Goal: Task Accomplishment & Management: Use online tool/utility

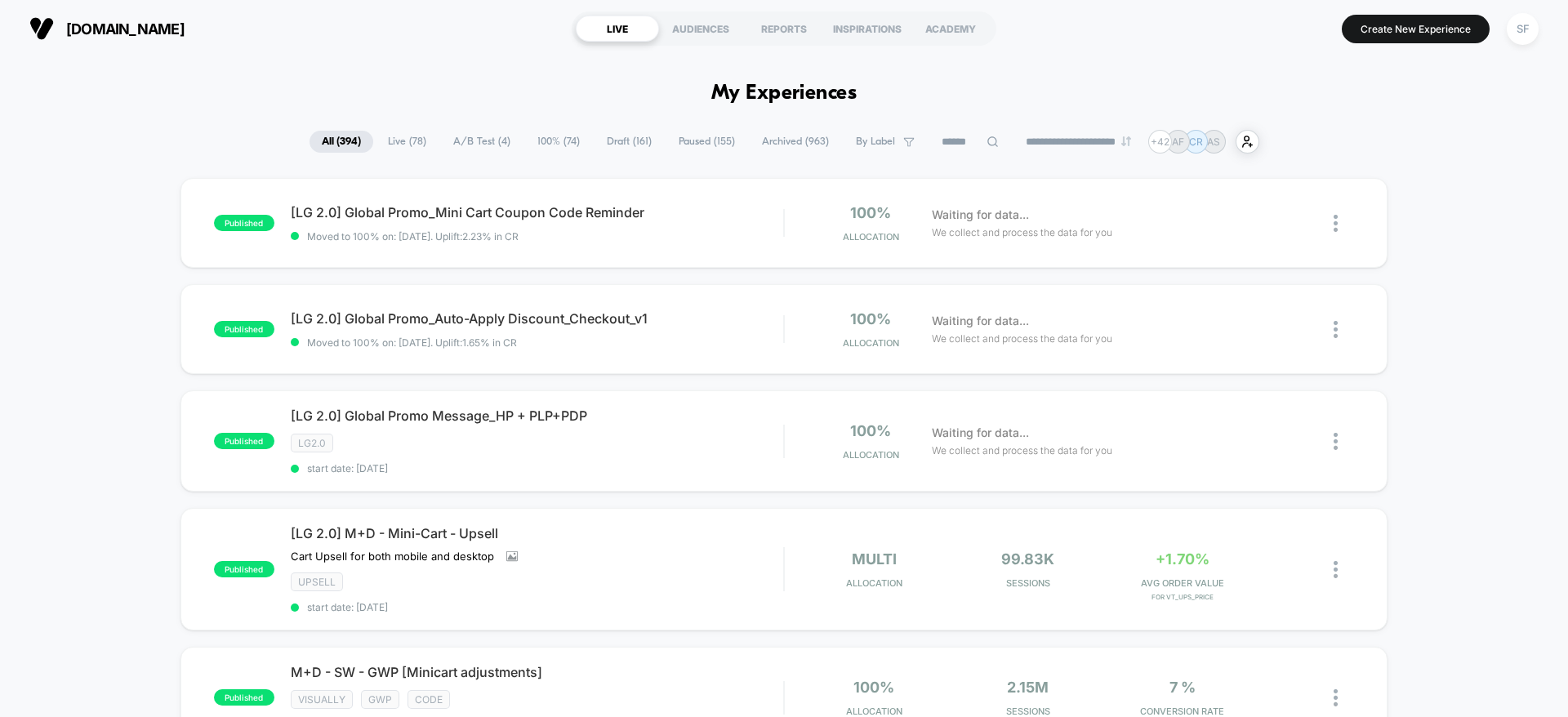
click at [954, 135] on input at bounding box center [970, 142] width 82 height 19
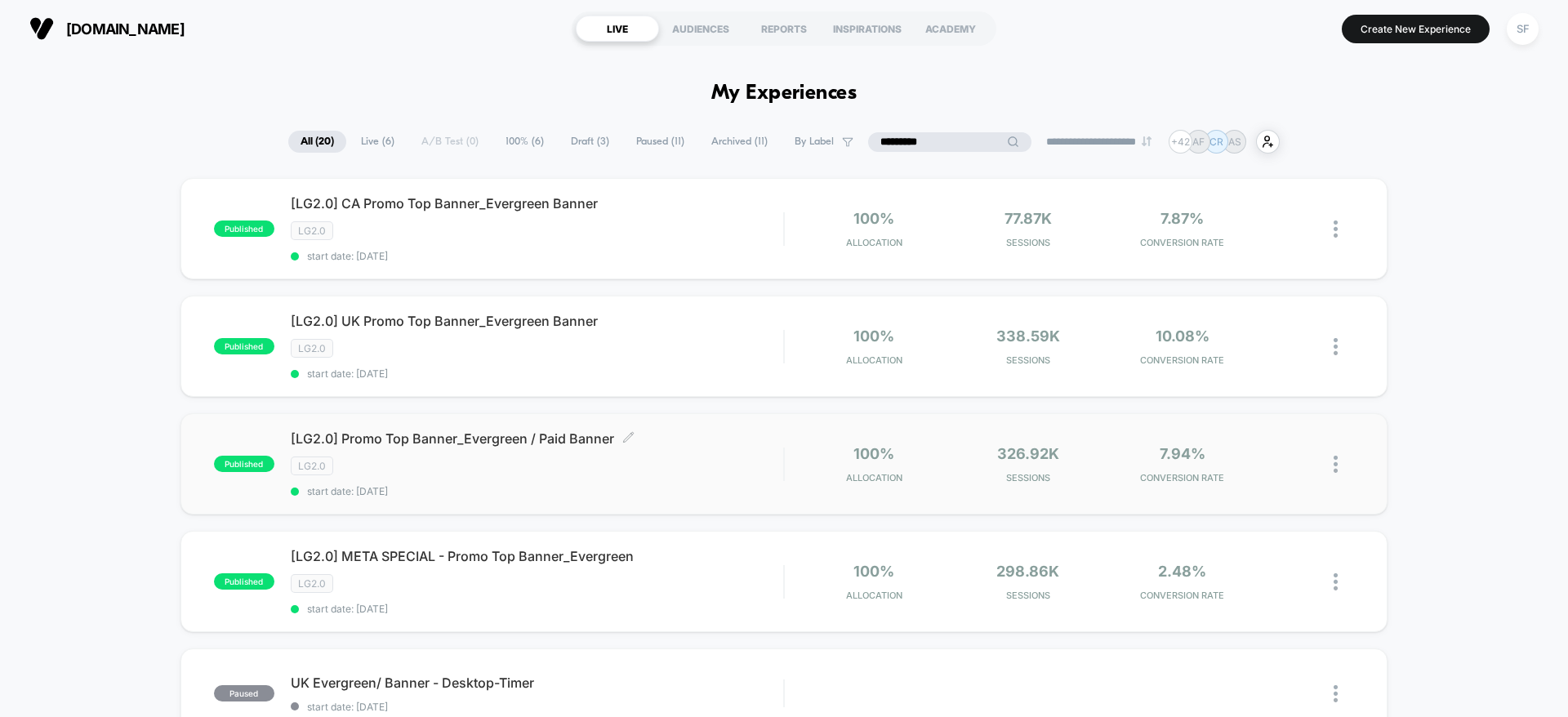
type input "*********"
click at [635, 467] on div "LG2.0" at bounding box center [537, 465] width 492 height 18
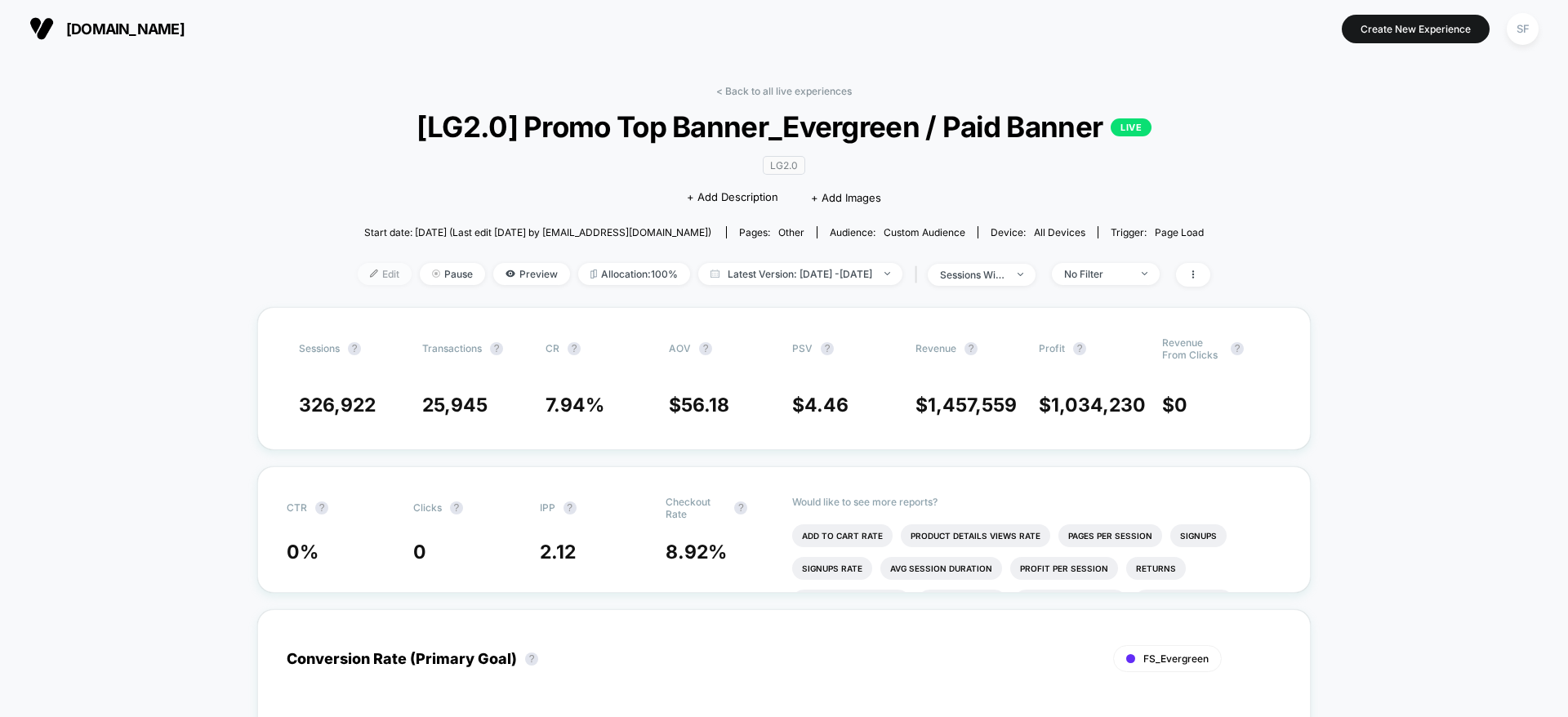
click at [358, 269] on span "Edit" at bounding box center [384, 273] width 54 height 22
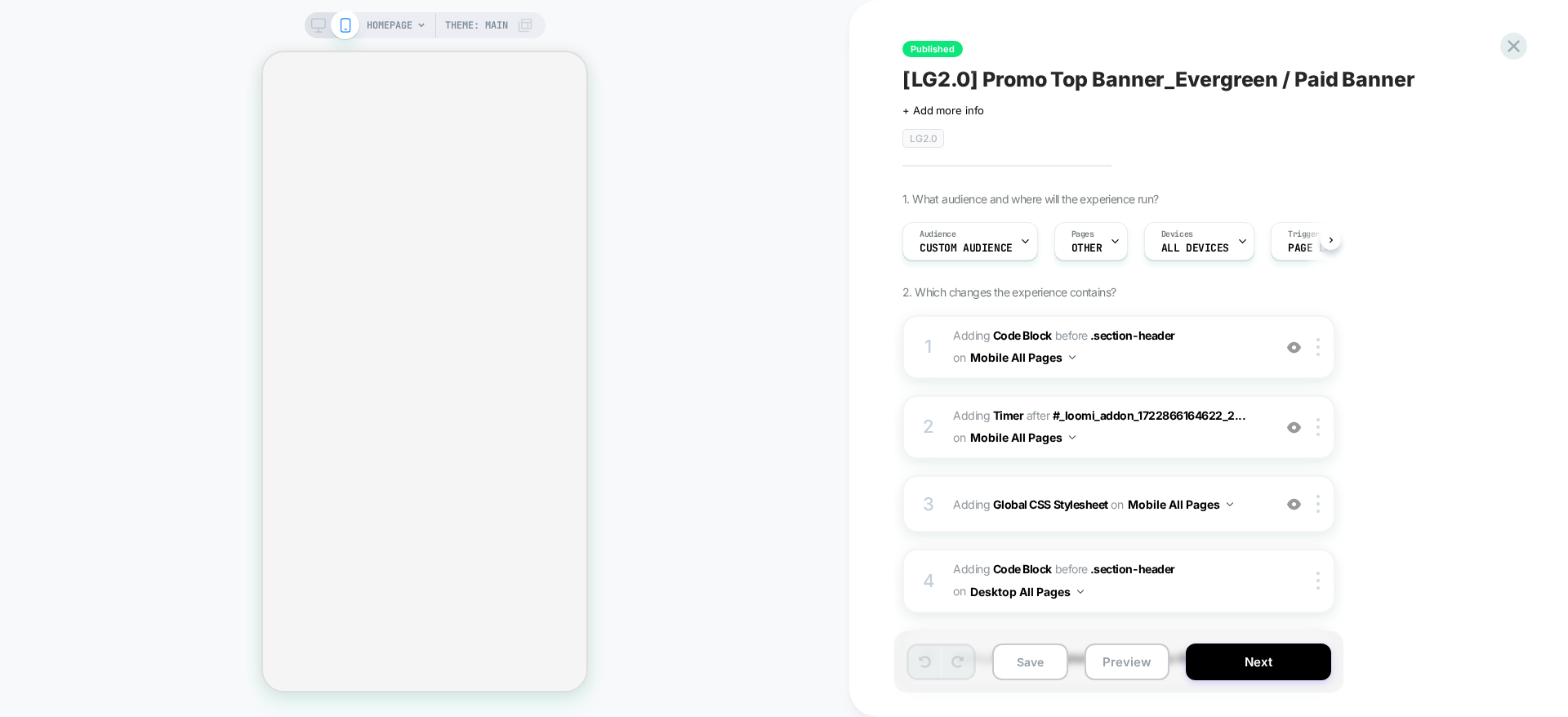
scroll to position [0, 1]
click at [911, 364] on div "1 Adding Code Block BEFORE .section-header .section-header on Mobile All Pages …" at bounding box center [1118, 346] width 433 height 63
click at [909, 364] on div "1 Adding Code Block BEFORE .section-header .section-header on Mobile All Pages …" at bounding box center [1118, 346] width 433 height 63
click at [1224, 341] on span "Adding Code Block BEFORE .section-header .section-header on Mobile All Pages" at bounding box center [1109, 346] width 311 height 44
click at [1211, 348] on span "Adding Code Block BEFORE .section-header .section-header on Mobile All Pages" at bounding box center [1109, 346] width 311 height 44
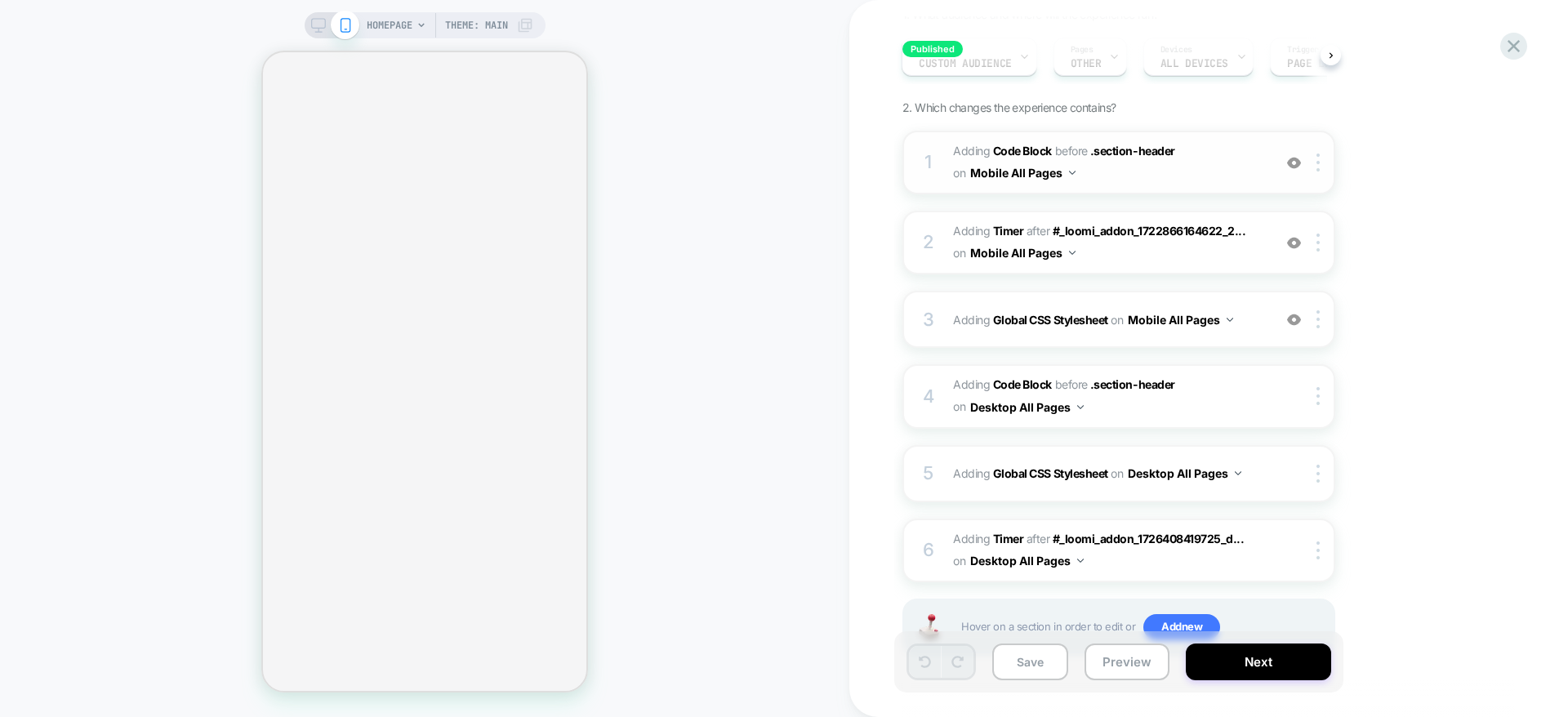
scroll to position [135, 0]
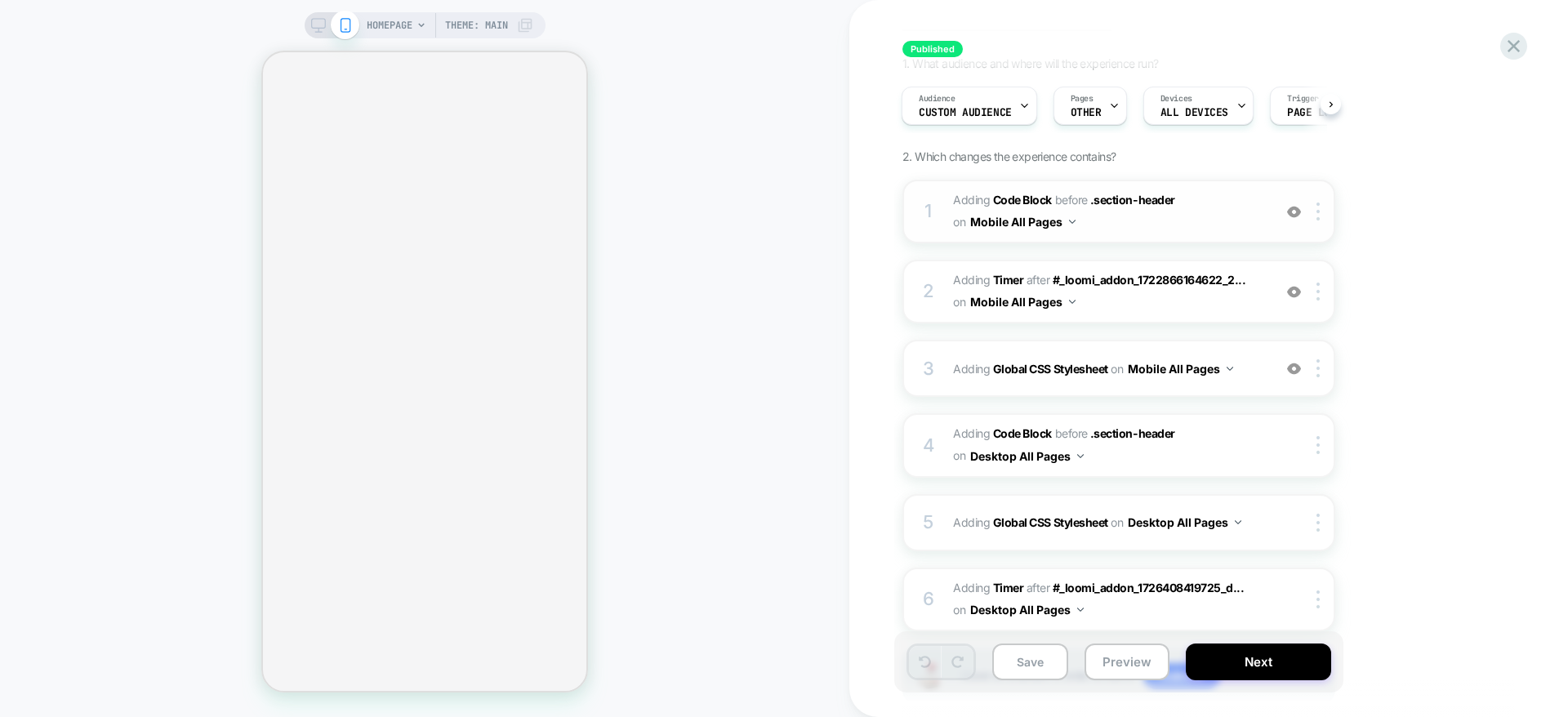
click at [1206, 217] on span "Adding Code Block BEFORE .section-header .section-header on Mobile All Pages" at bounding box center [1109, 211] width 311 height 44
click at [1207, 197] on span "Adding Code Block BEFORE .section-header .section-header on Mobile All Pages" at bounding box center [1109, 211] width 311 height 44
click at [1137, 228] on span "Adding Code Block BEFORE .section-header .section-header on Mobile All Pages" at bounding box center [1109, 211] width 311 height 44
click at [317, 22] on icon at bounding box center [318, 24] width 15 height 15
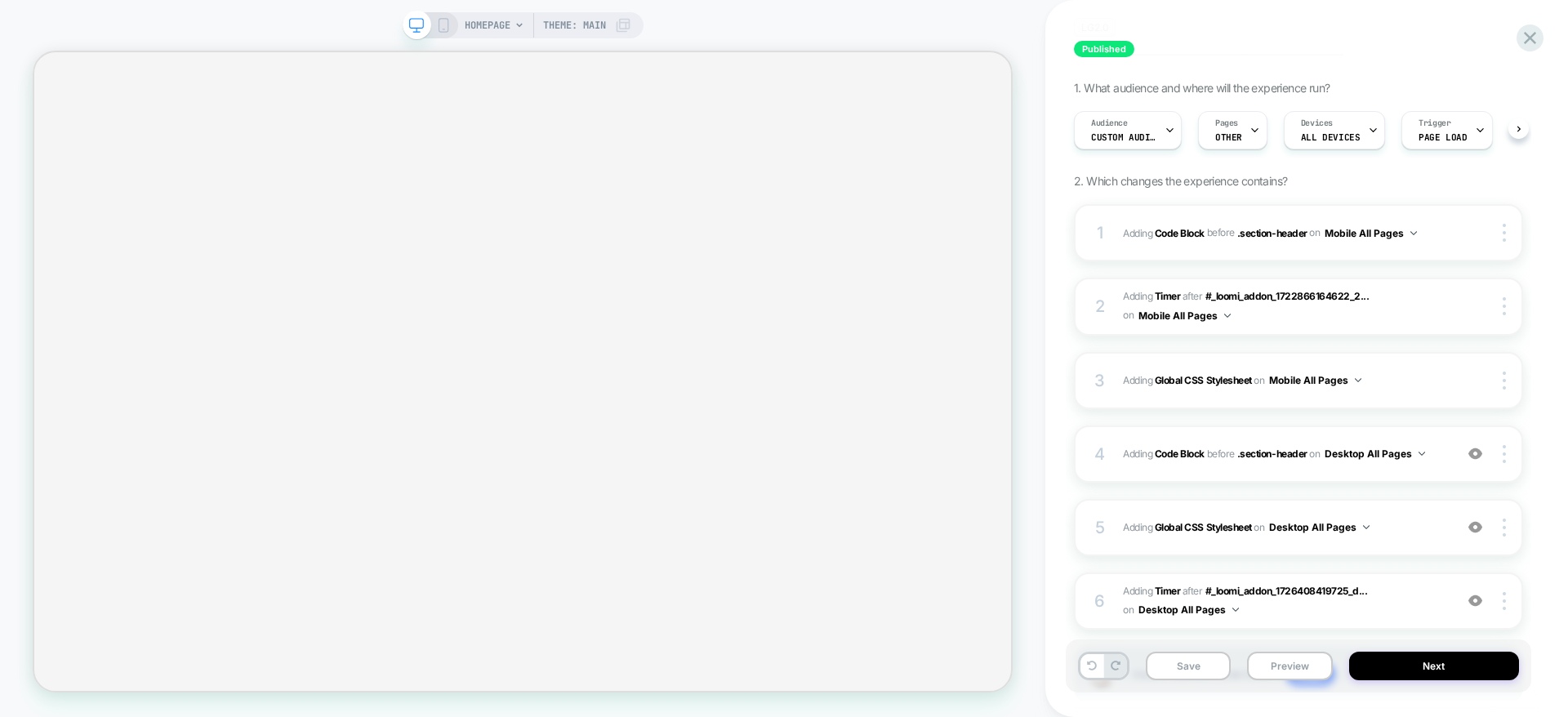
scroll to position [160, 0]
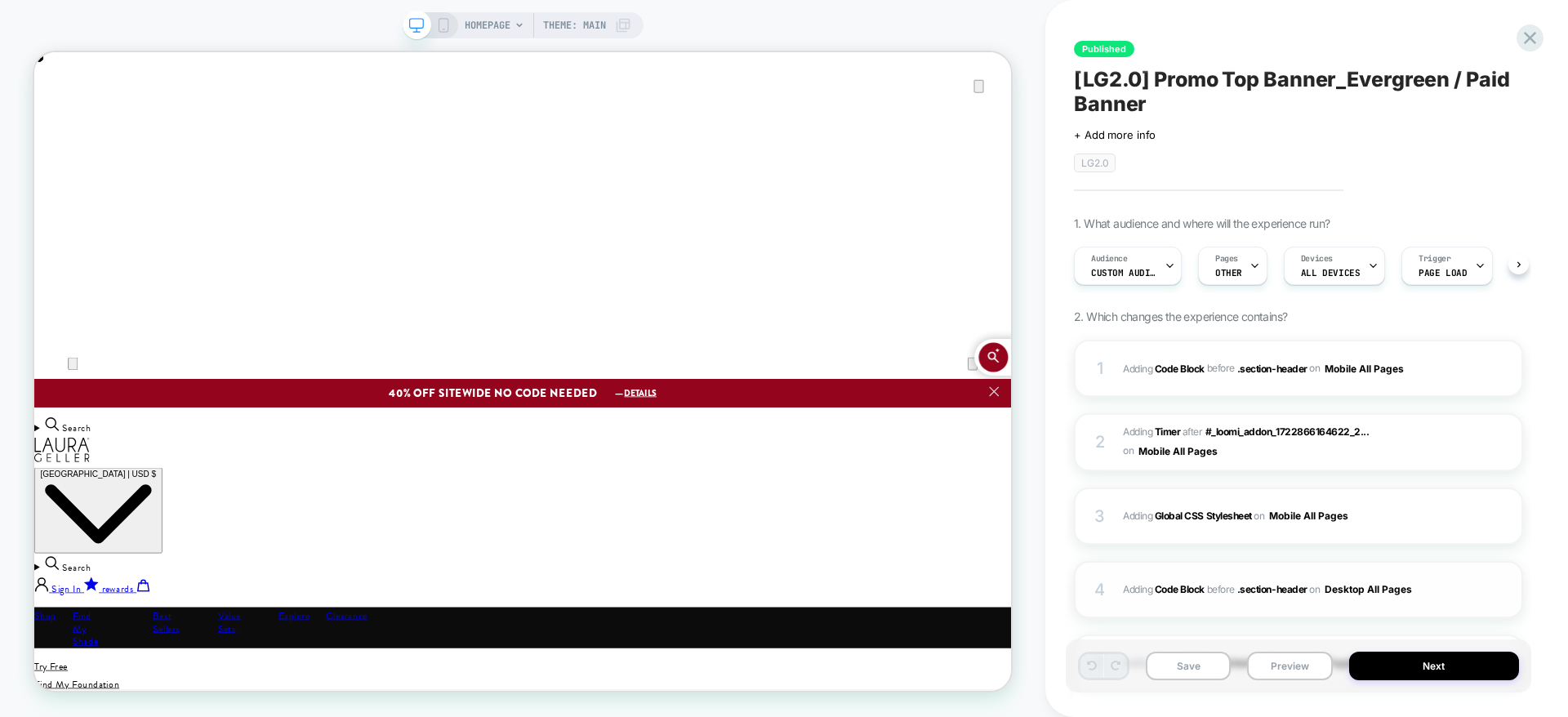
click at [1444, 579] on span "Adding Code Block BEFORE .section-header .section-header on Desktop All Pages" at bounding box center [1284, 589] width 322 height 20
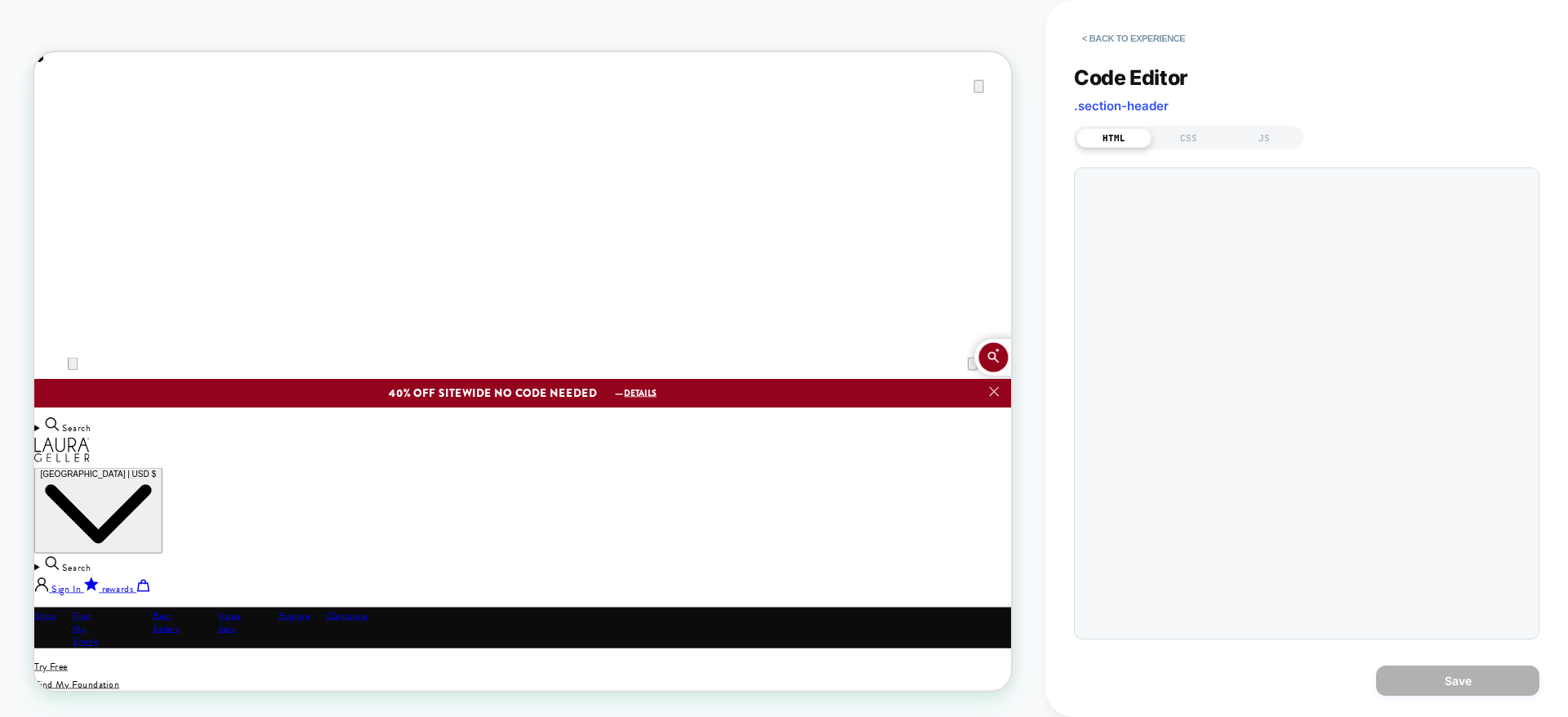
click at [1312, 472] on div at bounding box center [1306, 403] width 465 height 472
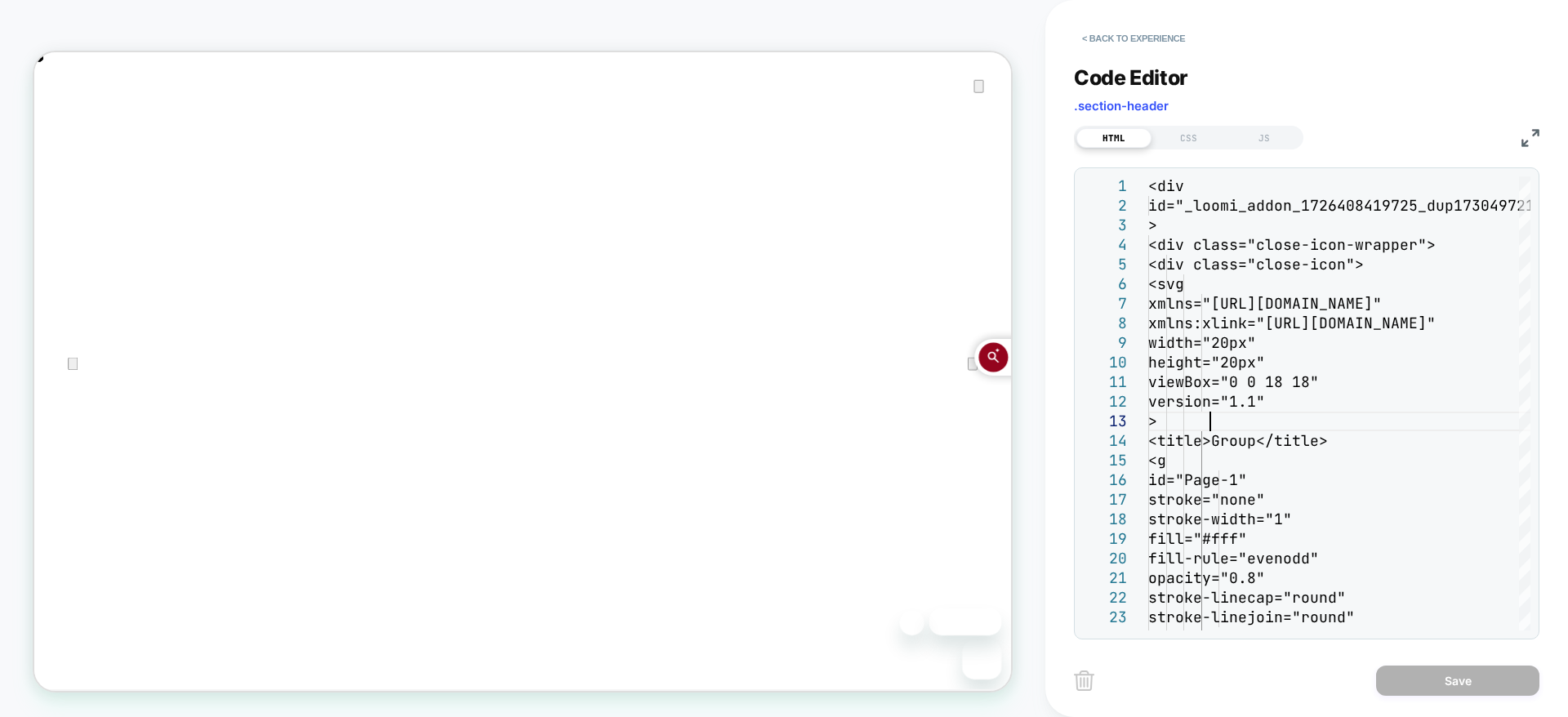
type textarea "**********"
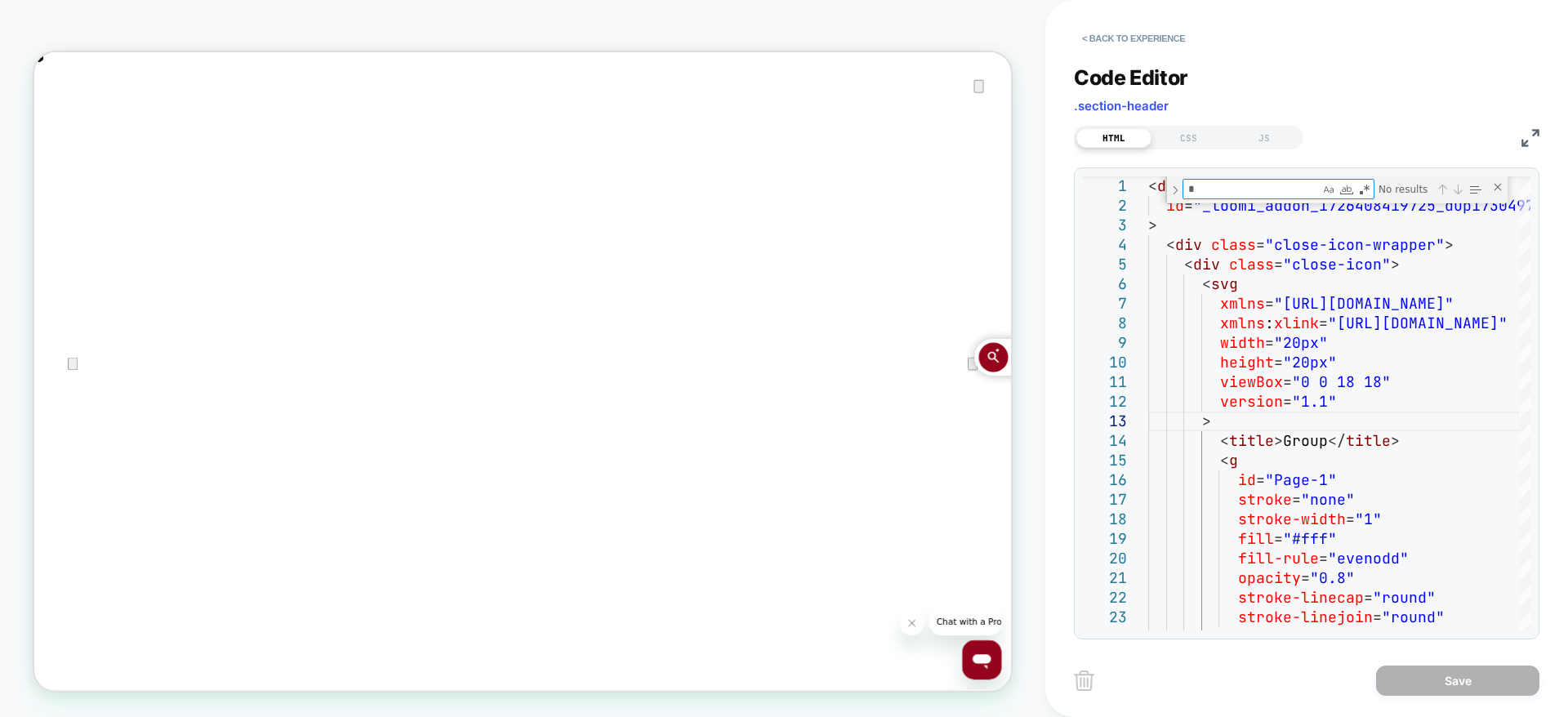
type textarea "**"
type textarea "**********"
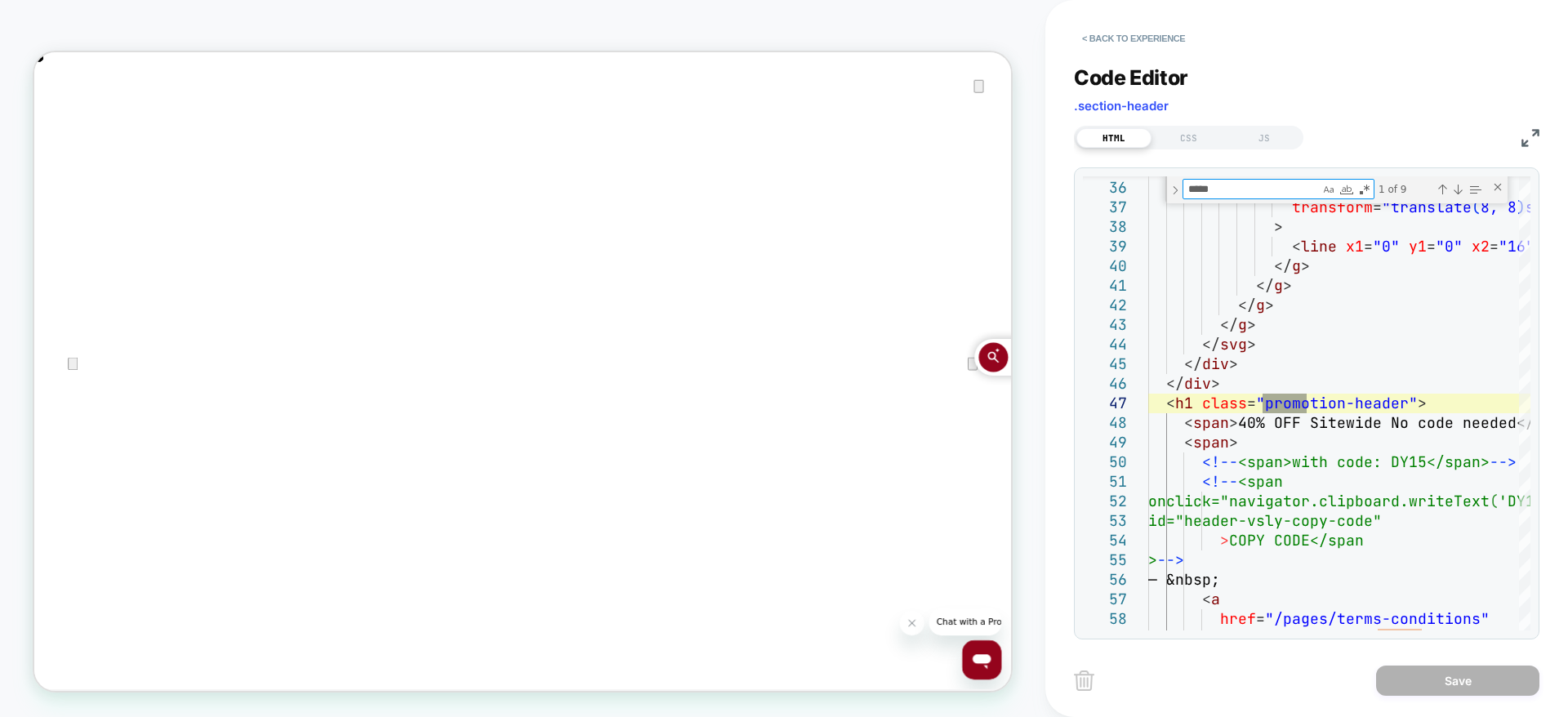
type textarea "*****"
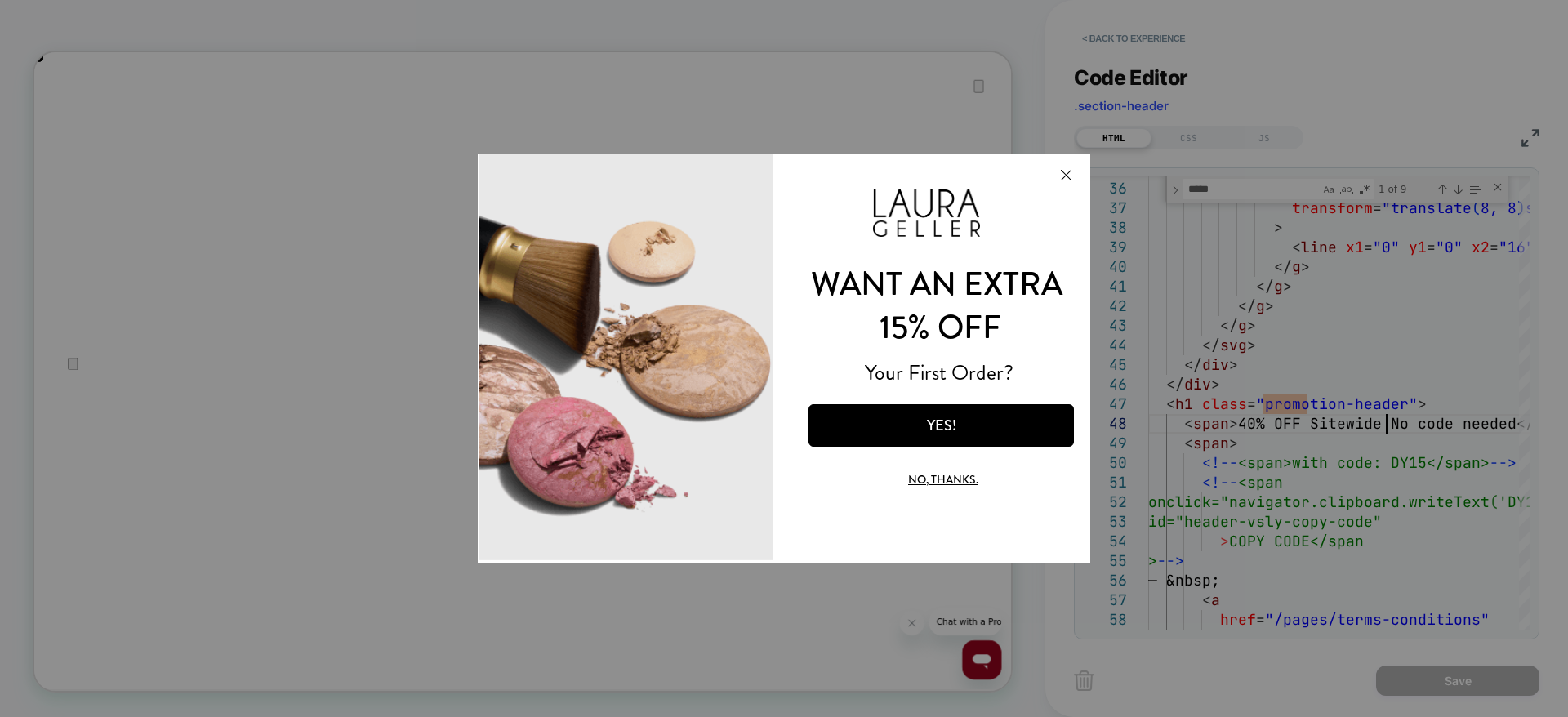
scroll to position [0, 0]
click at [947, 493] on button "No, thanks." at bounding box center [943, 478] width 207 height 38
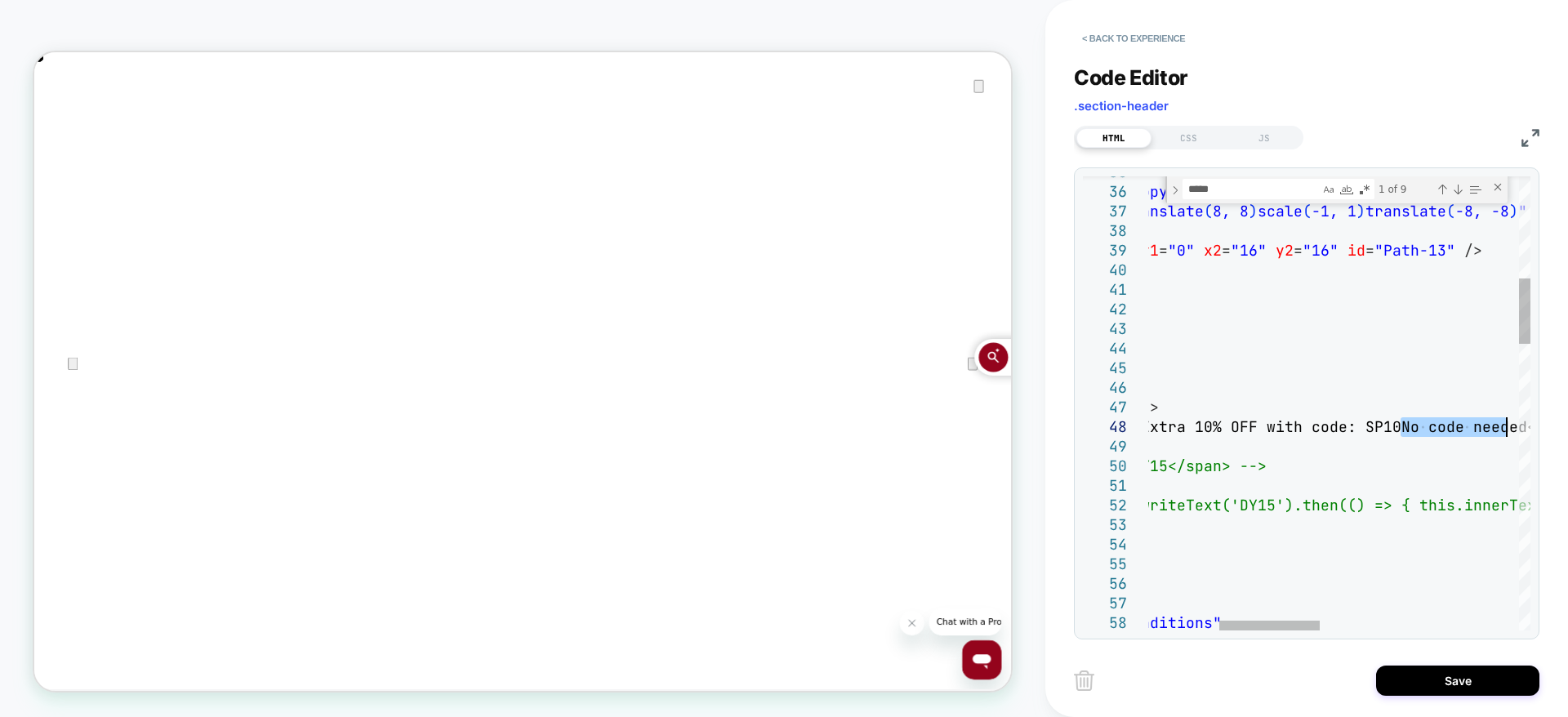
scroll to position [0, 1302]
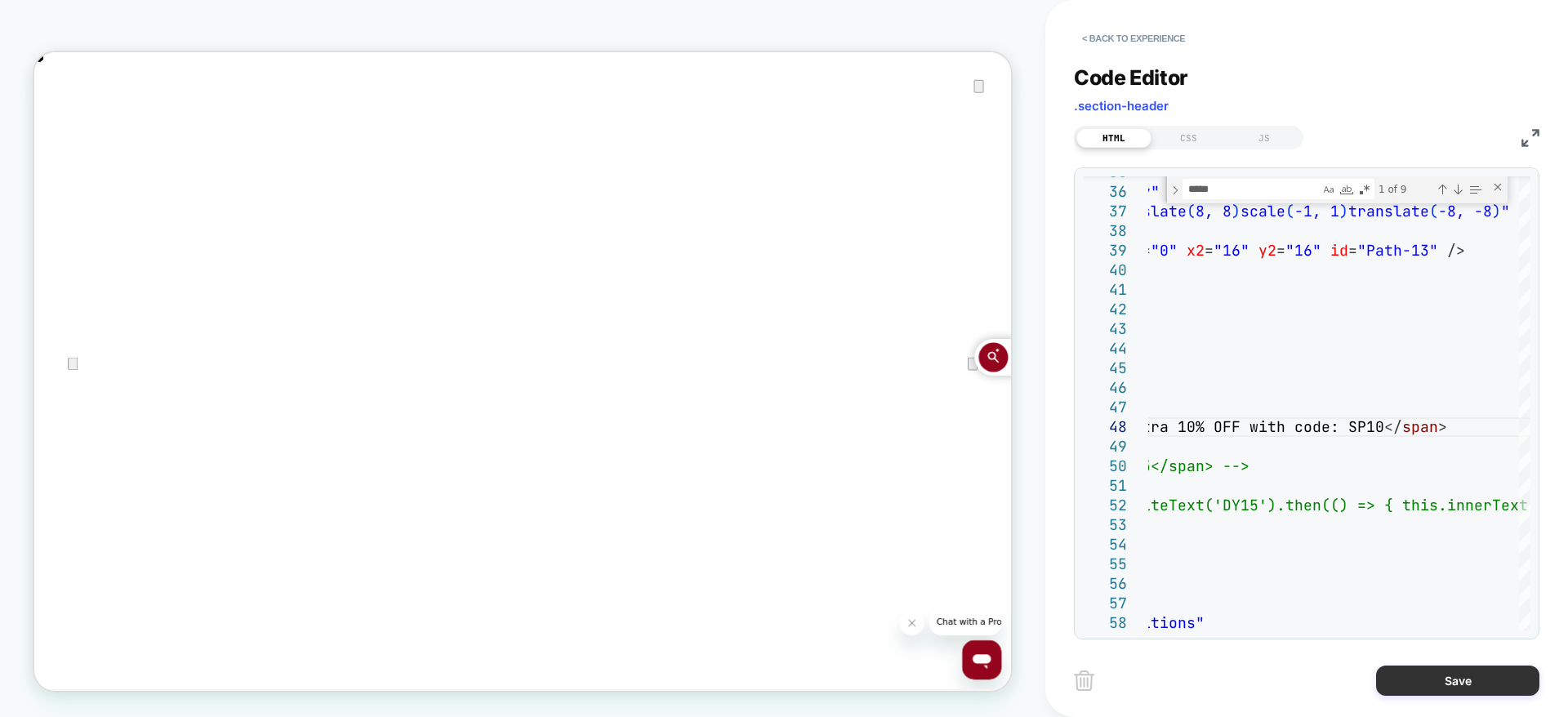
type textarea "**********"
click at [1429, 687] on button "Save" at bounding box center [1458, 680] width 164 height 30
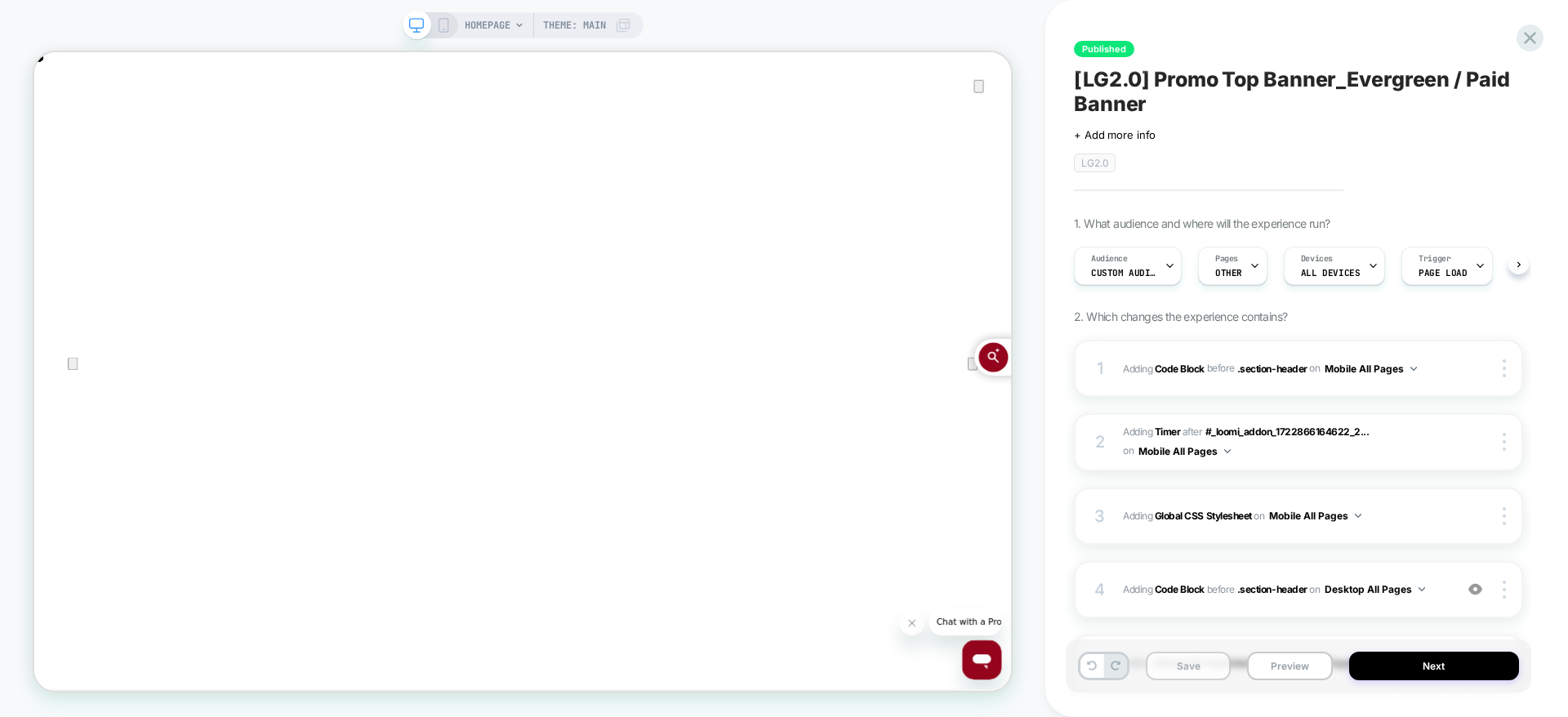
click at [1187, 662] on button "Save" at bounding box center [1187, 665] width 85 height 28
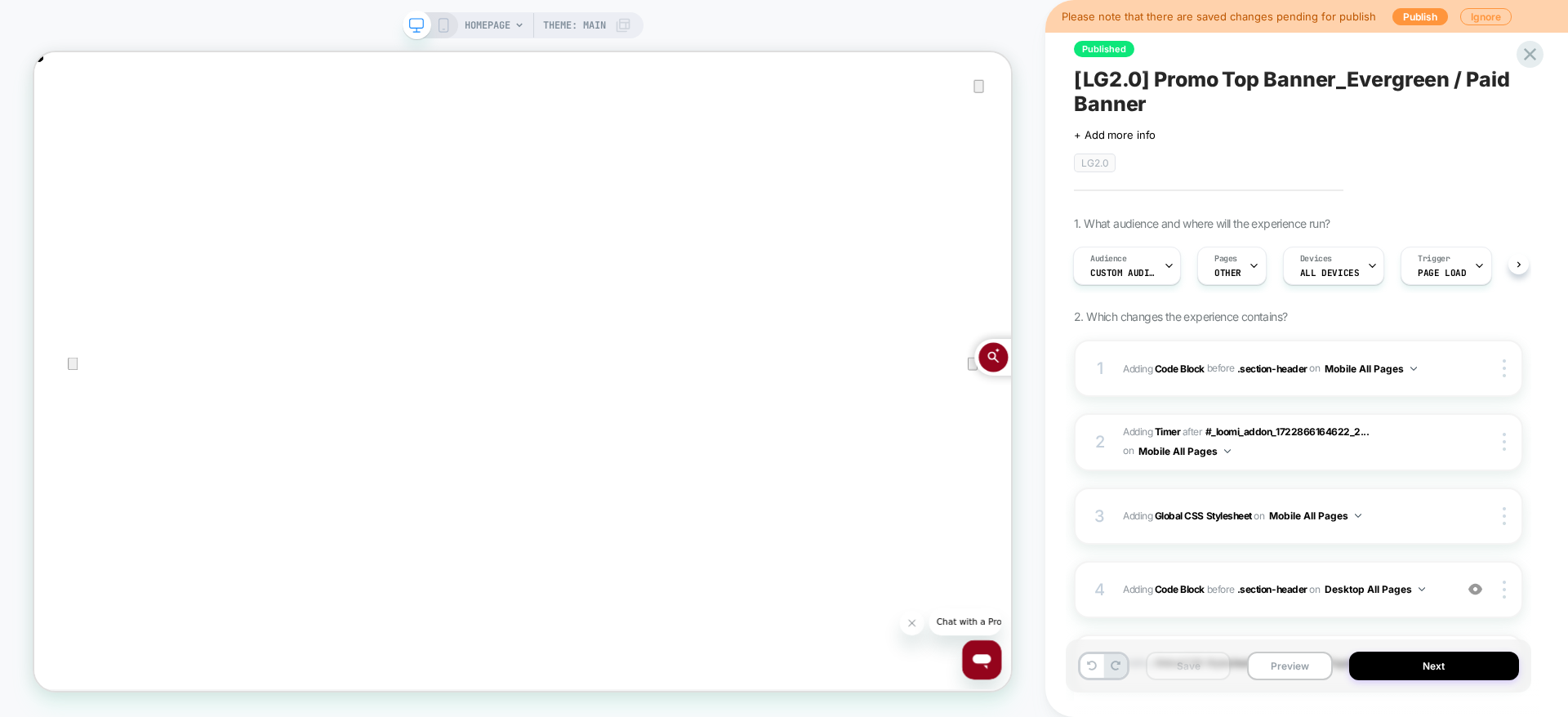
click at [440, 21] on icon at bounding box center [443, 24] width 15 height 15
click at [543, 18] on span "Theme: MAIN" at bounding box center [574, 25] width 63 height 26
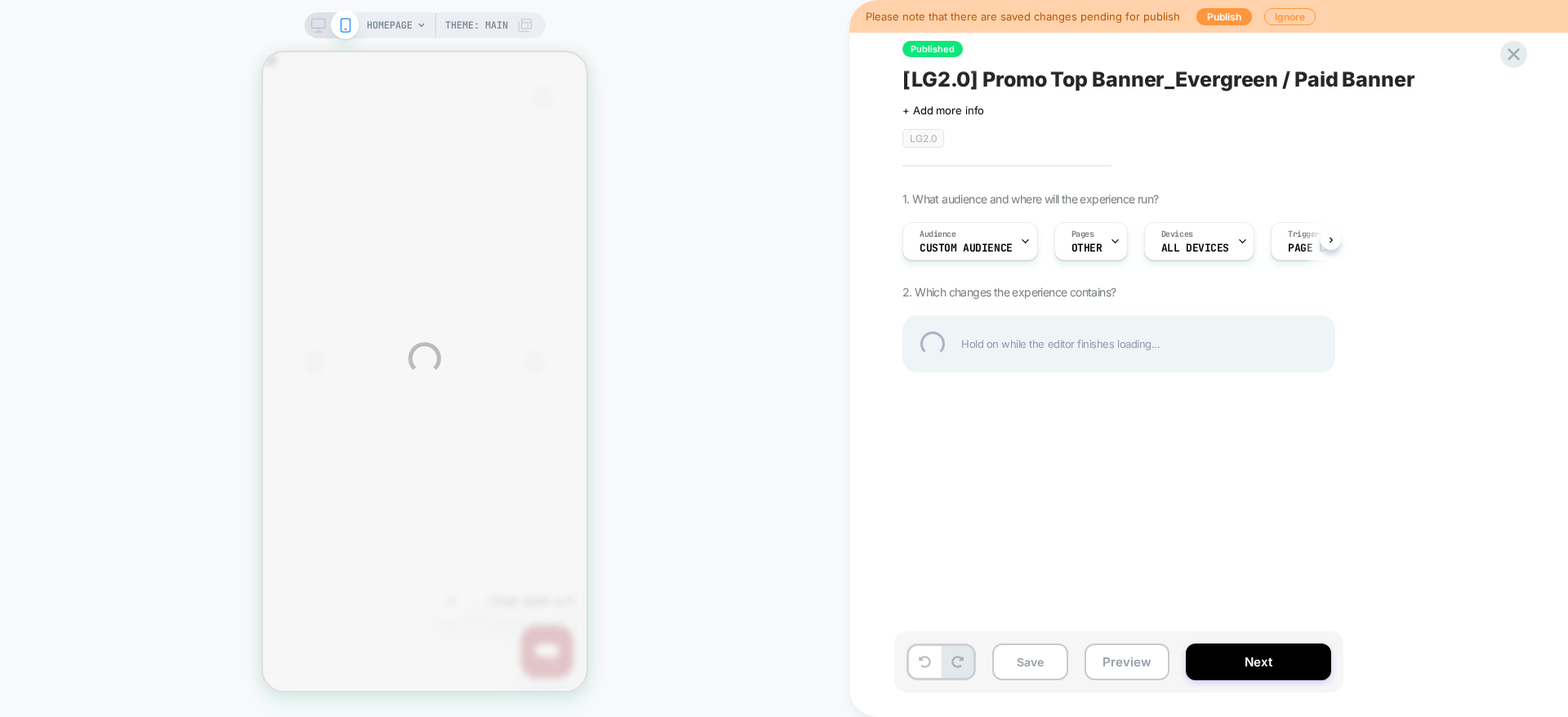
click at [1208, 371] on div "HOMEPAGE Theme: MAIN Please note that there are saved changes pending for publi…" at bounding box center [784, 358] width 1568 height 717
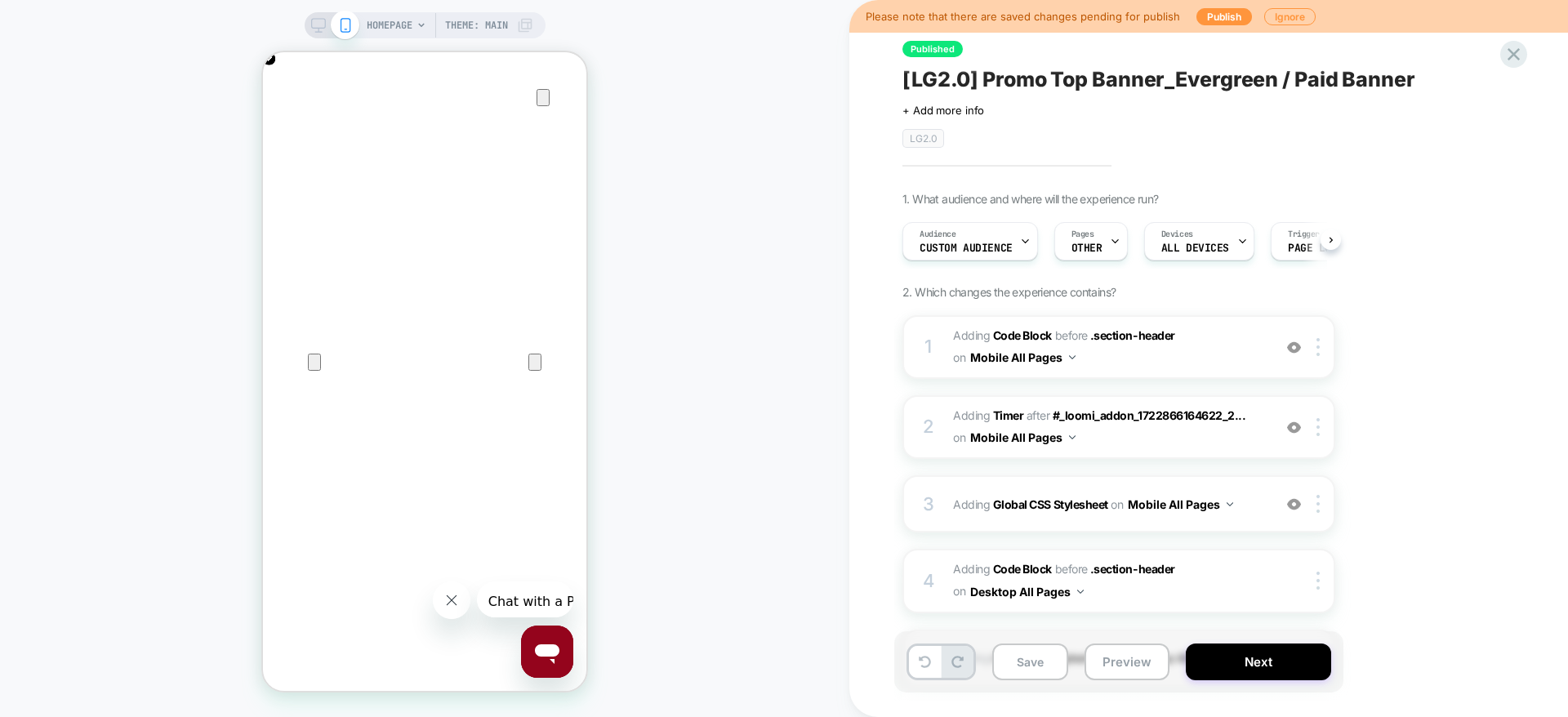
scroll to position [0, 1]
click at [1202, 361] on span "Adding Code Block BEFORE .section-header .section-header on Mobile All Pages" at bounding box center [1109, 346] width 311 height 44
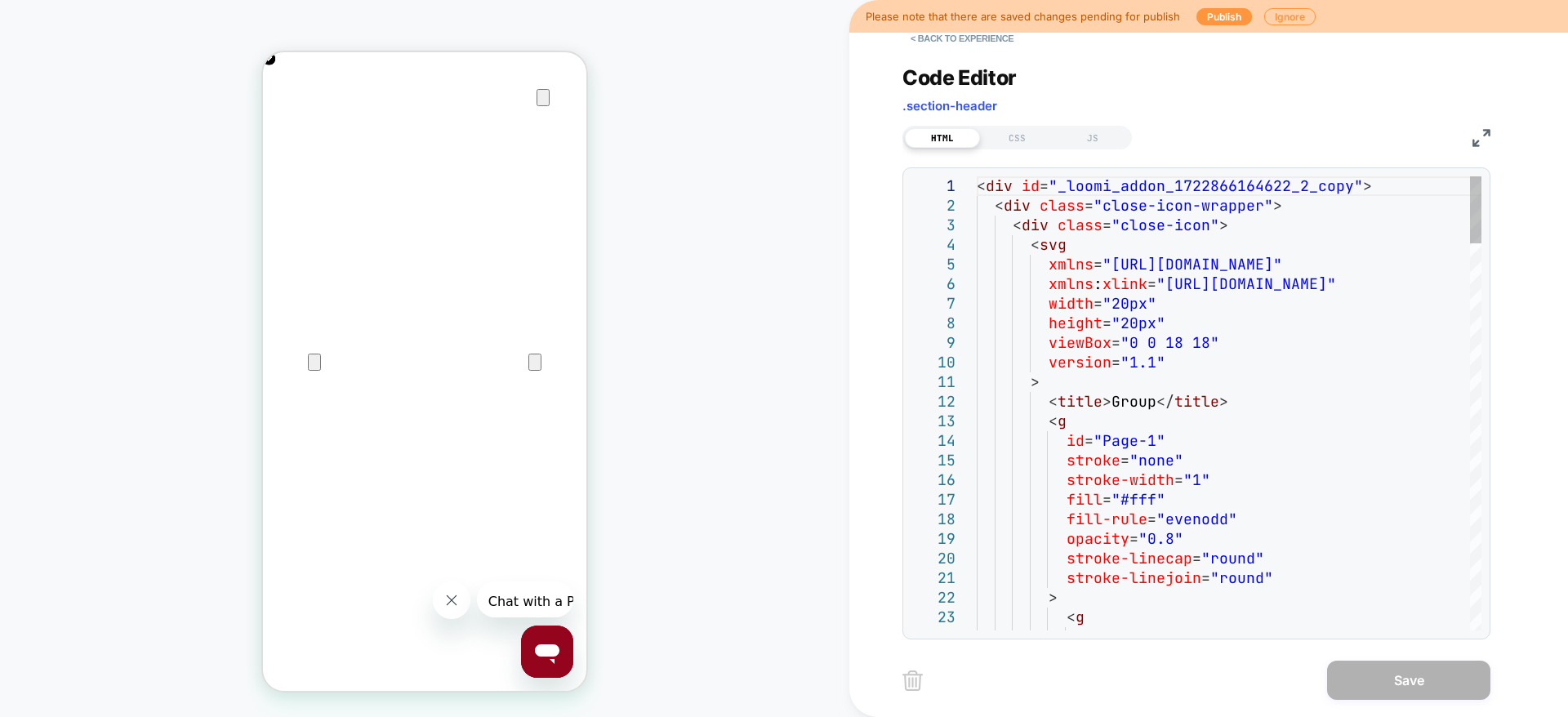
type textarea "**********"
type textarea "*"
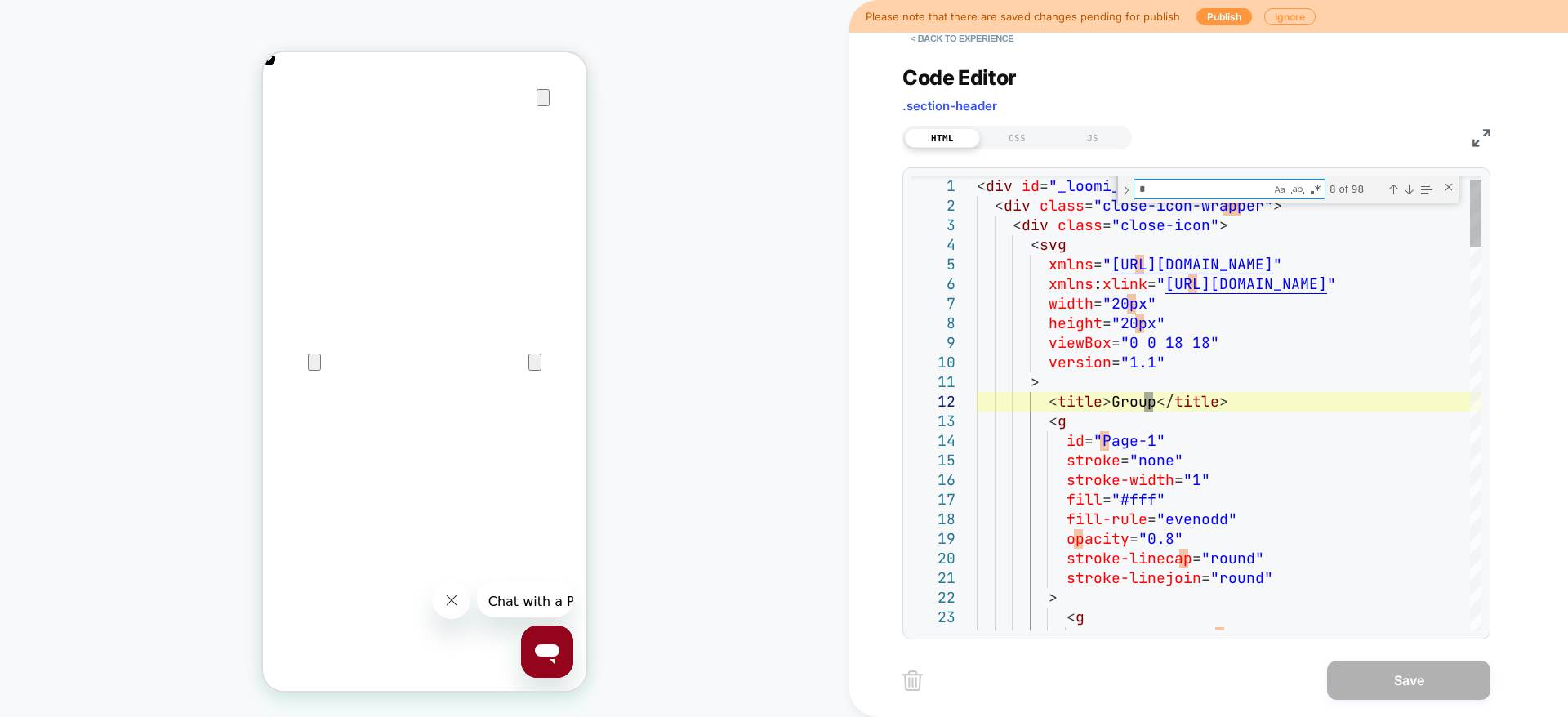
type textarea "**********"
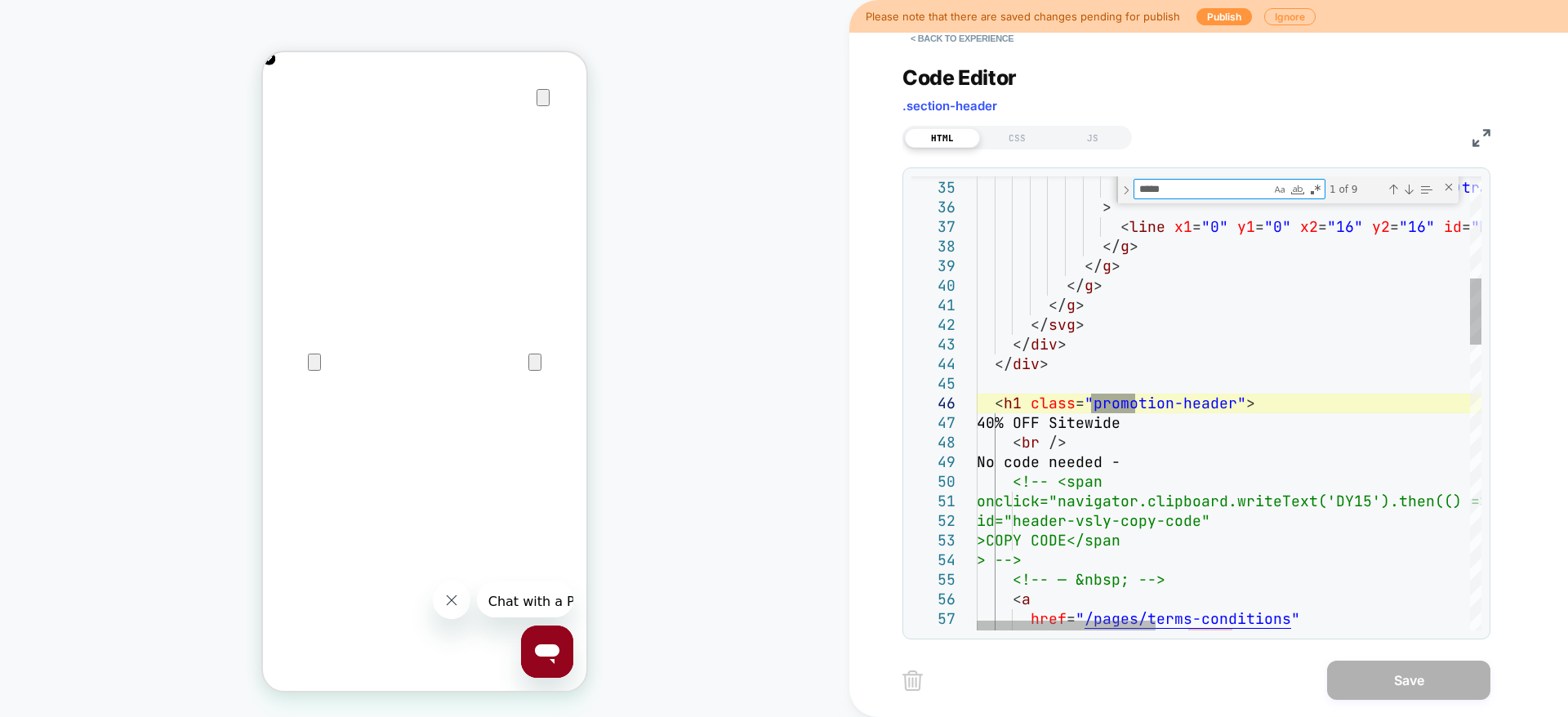
type textarea "*****"
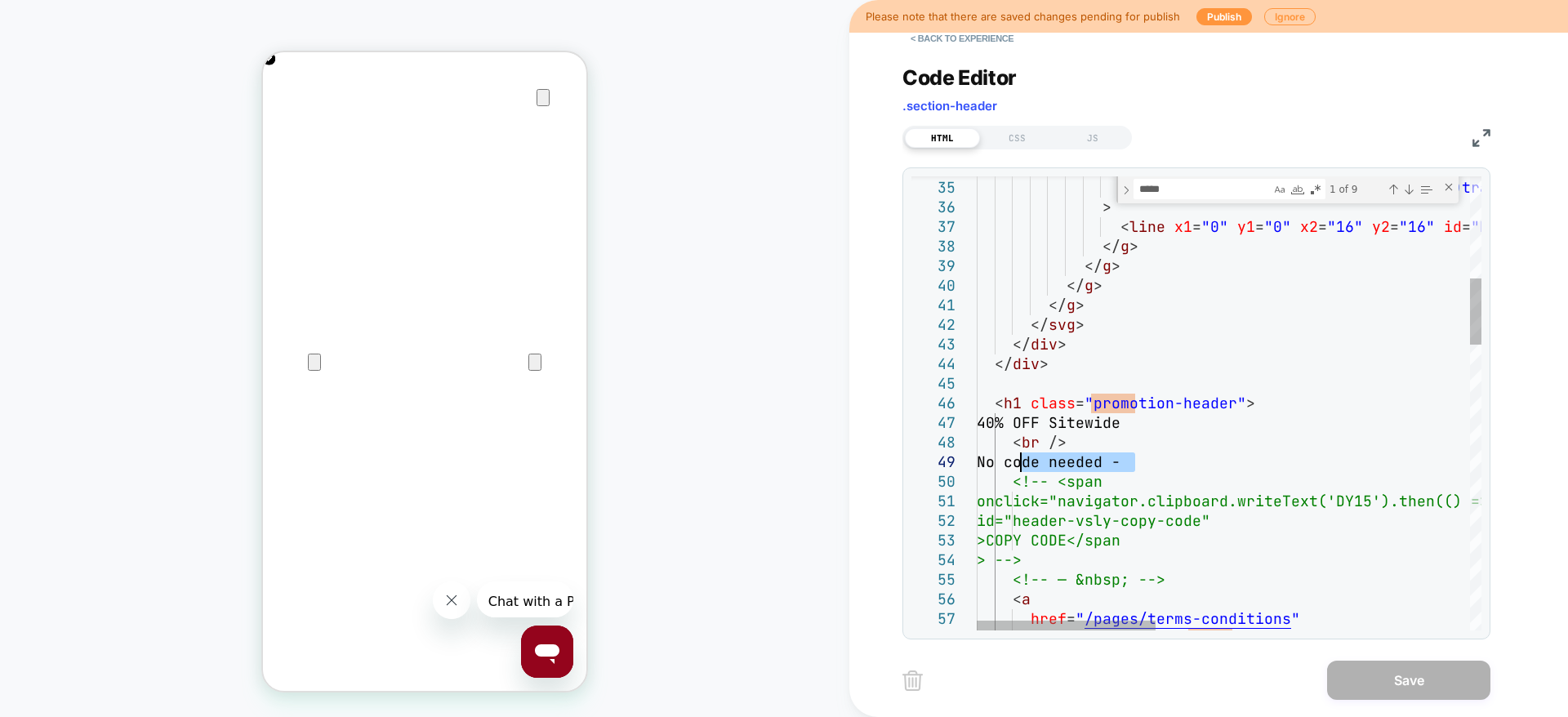
drag, startPoint x: 1136, startPoint y: 465, endPoint x: 1018, endPoint y: 471, distance: 118.2
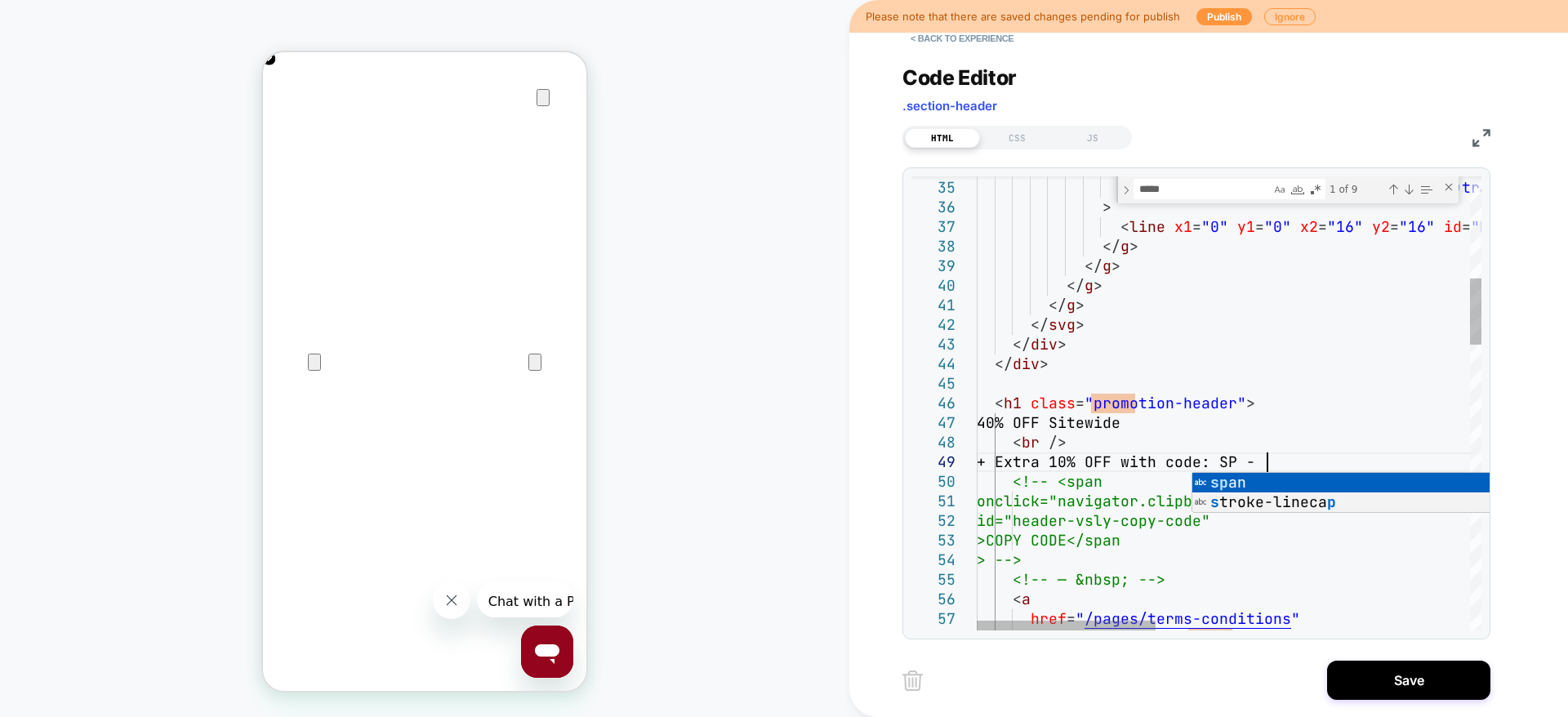
scroll to position [157, 308]
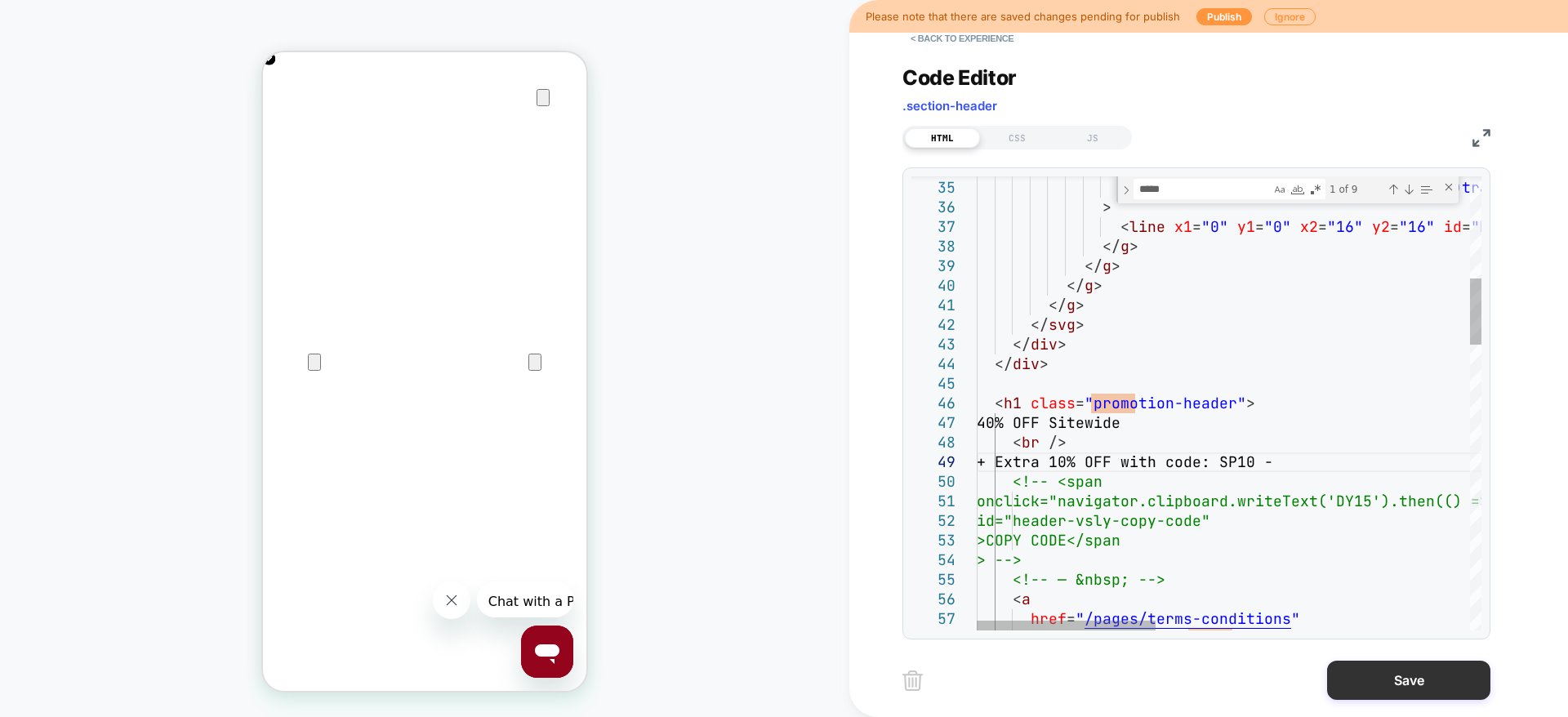
type textarea "**********"
click at [1391, 688] on button "Save" at bounding box center [1409, 680] width 164 height 39
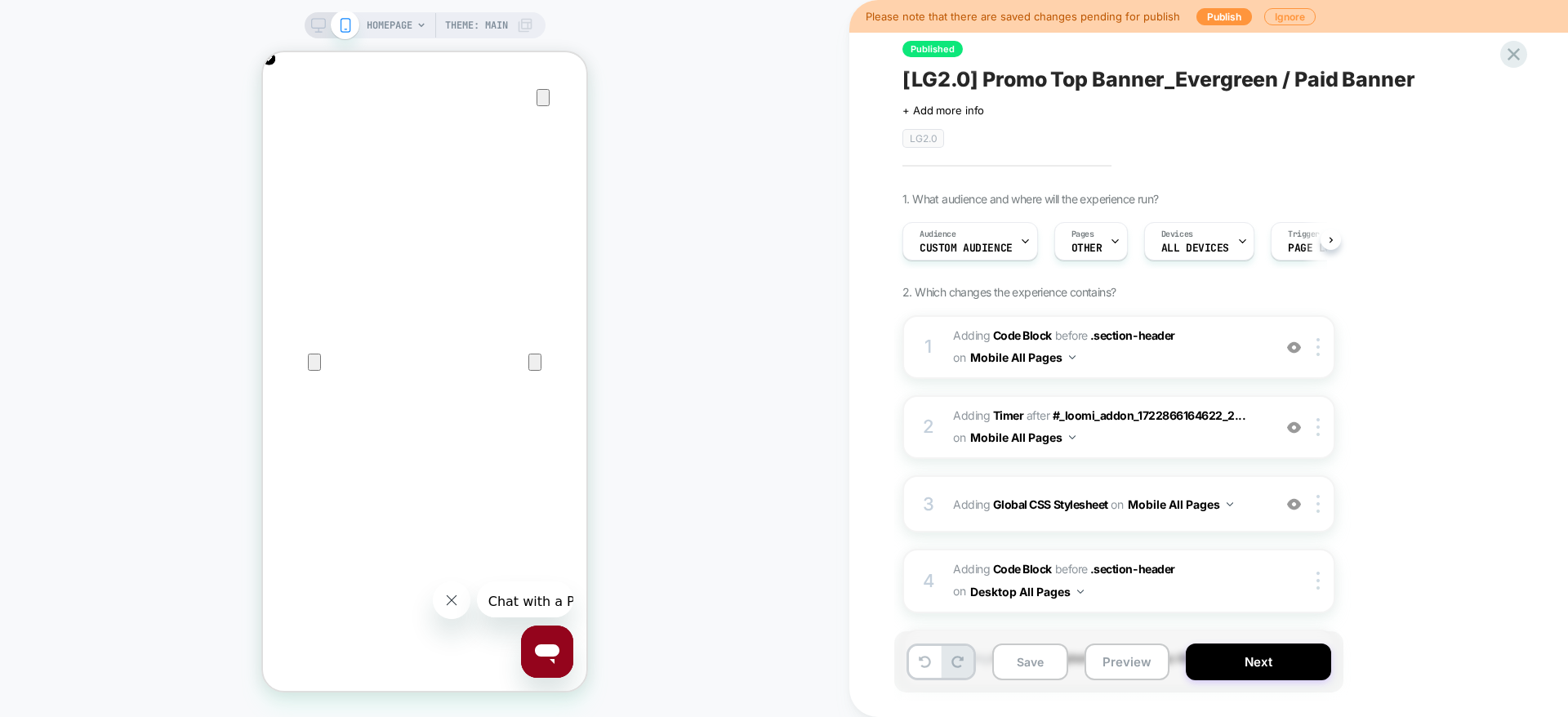
scroll to position [0, 1]
click at [1030, 652] on button "Save" at bounding box center [1031, 662] width 76 height 37
click at [1216, 17] on button "Publish" at bounding box center [1223, 17] width 55 height 18
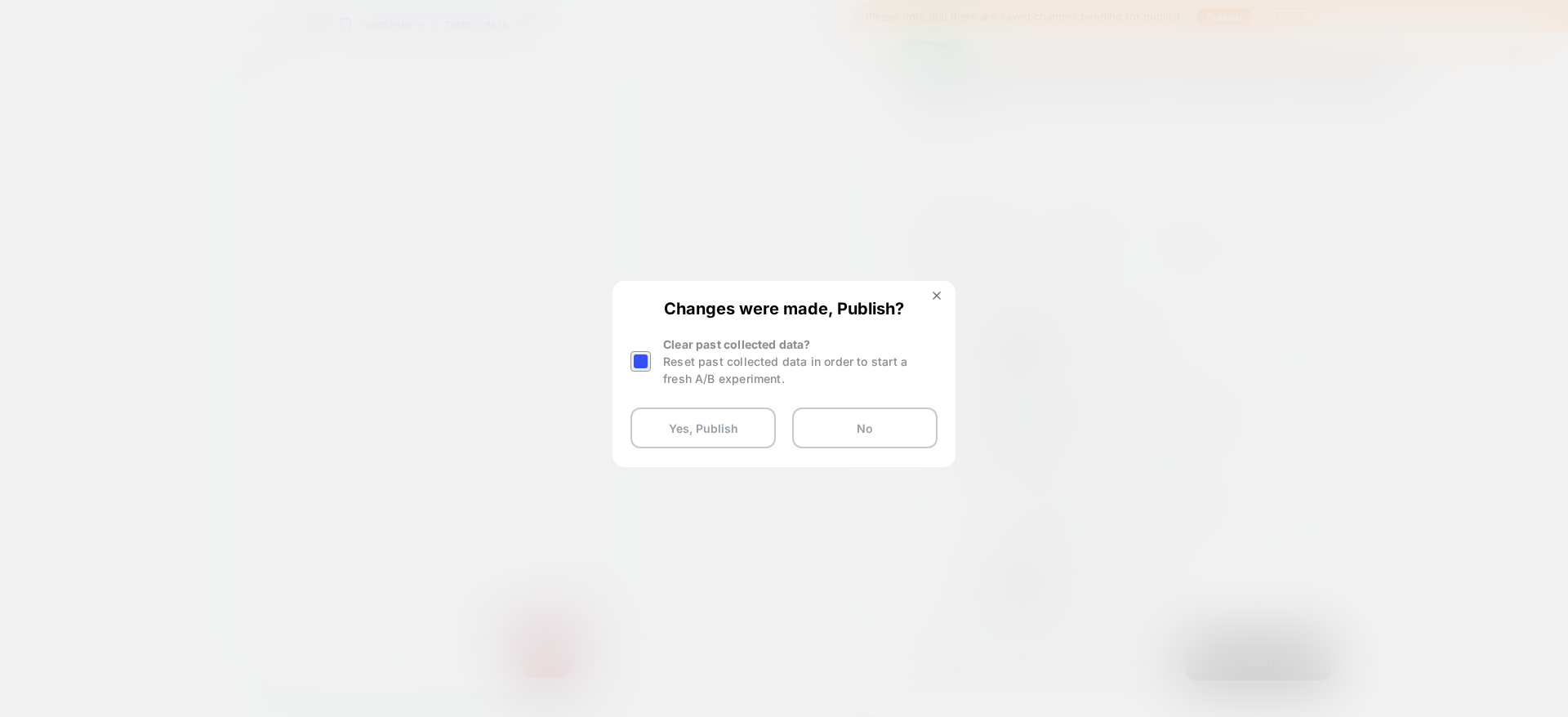
click at [645, 361] on div at bounding box center [640, 361] width 20 height 20
click at [680, 432] on button "Yes, Publish" at bounding box center [703, 428] width 145 height 41
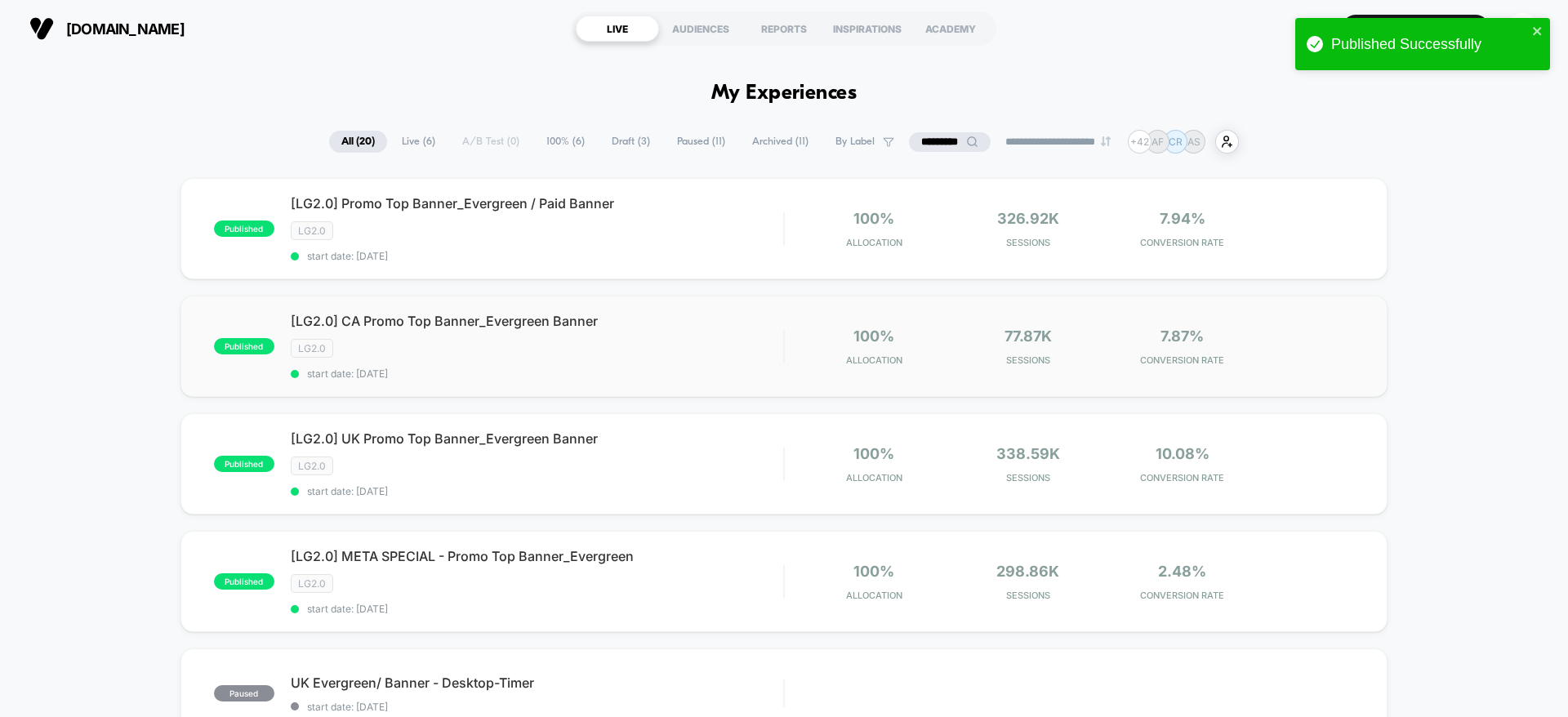
click at [691, 360] on div "[LG2.0] CA Promo Top Banner_Evergreen Banner LG2.0 start date: [DATE]" at bounding box center [537, 345] width 492 height 67
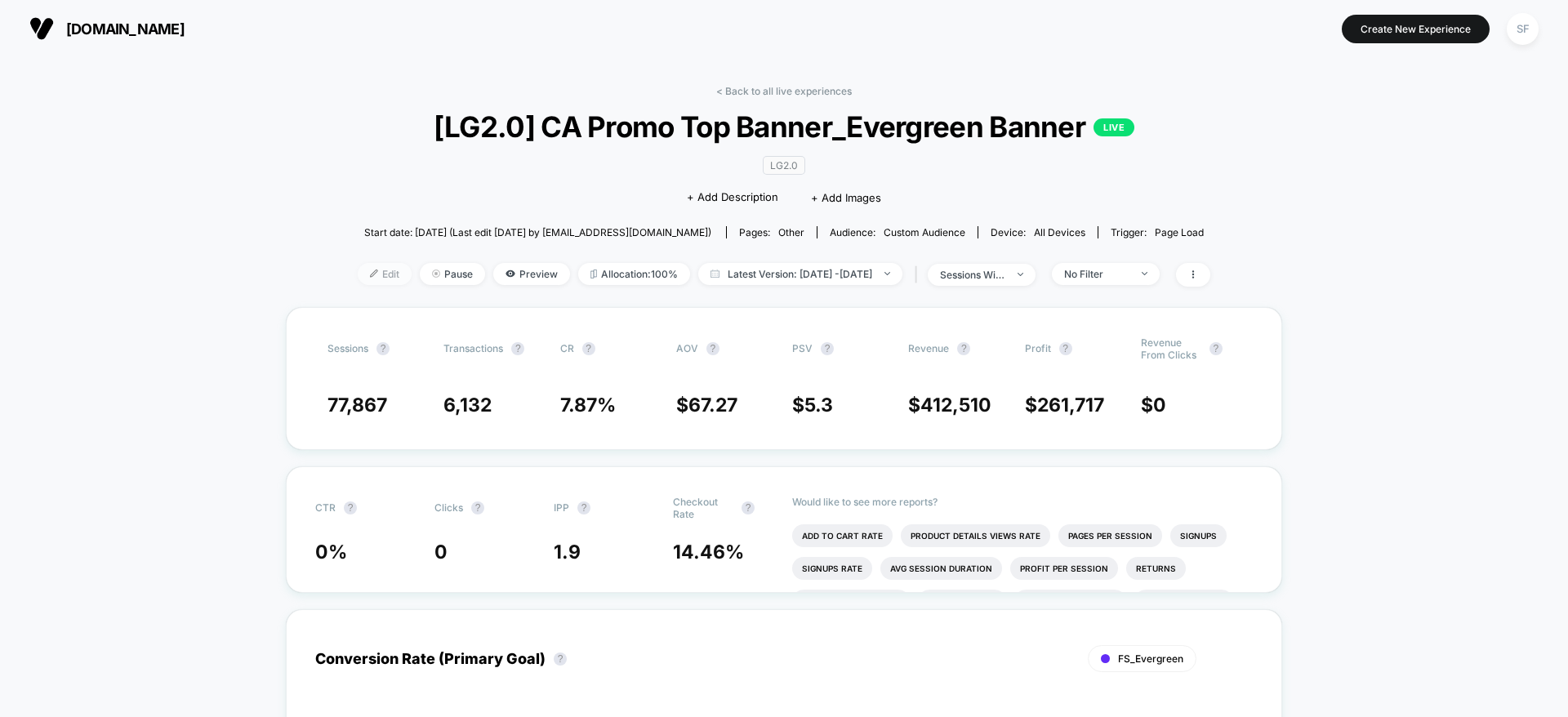
click at [370, 273] on img at bounding box center [374, 273] width 8 height 8
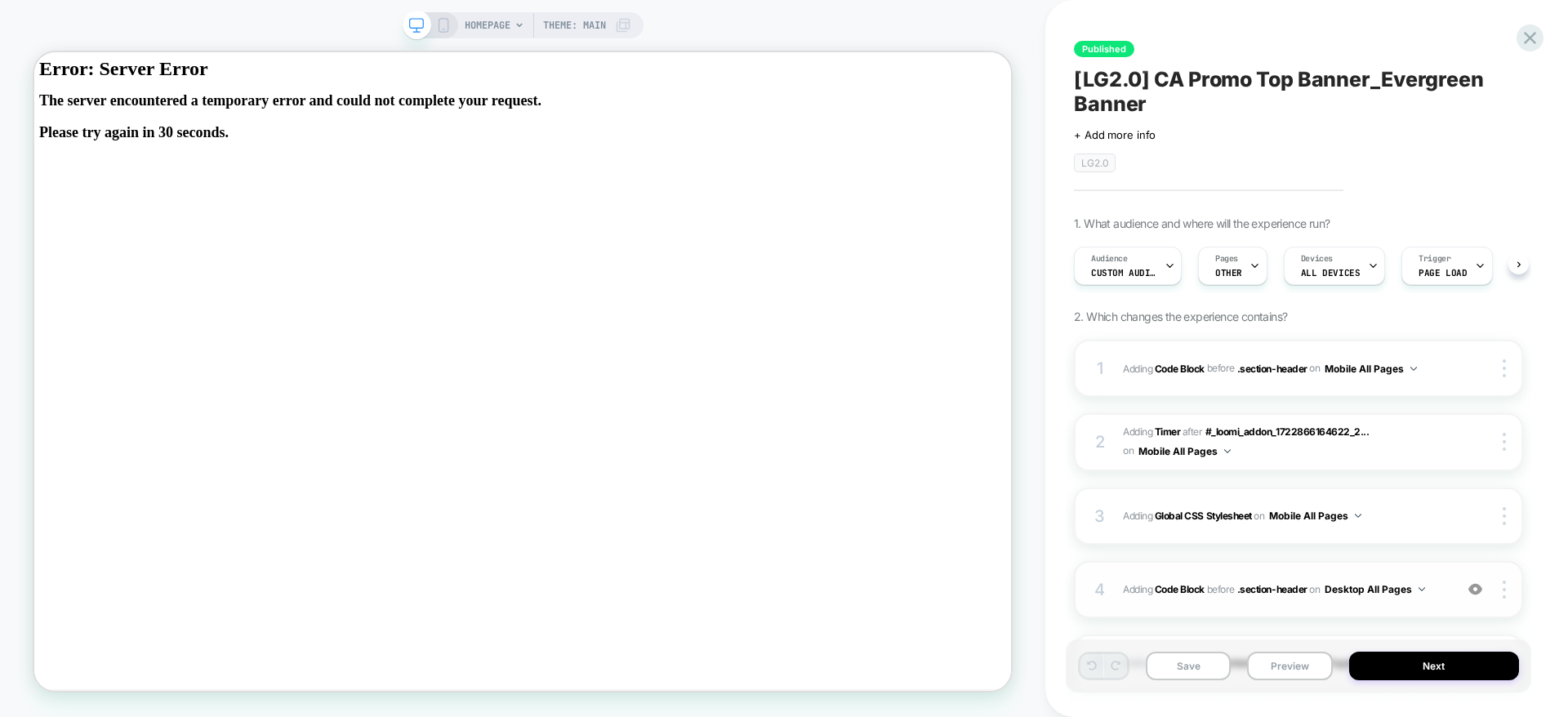
click at [1351, 612] on div "4 Adding Code Block BEFORE .section-header .section-header on Desktop All Pages…" at bounding box center [1298, 590] width 450 height 57
click at [1325, 606] on div "4 Adding Code Block BEFORE .section-header .section-header on Desktop All Pages…" at bounding box center [1298, 590] width 450 height 57
click at [1323, 607] on div "4 Adding Code Block BEFORE .section-header .section-header on Desktop All Pages…" at bounding box center [1298, 590] width 450 height 57
click at [1310, 610] on div "4 Adding Code Block BEFORE .section-header .section-header on Desktop All Pages…" at bounding box center [1298, 590] width 450 height 57
